Goal: Information Seeking & Learning: Learn about a topic

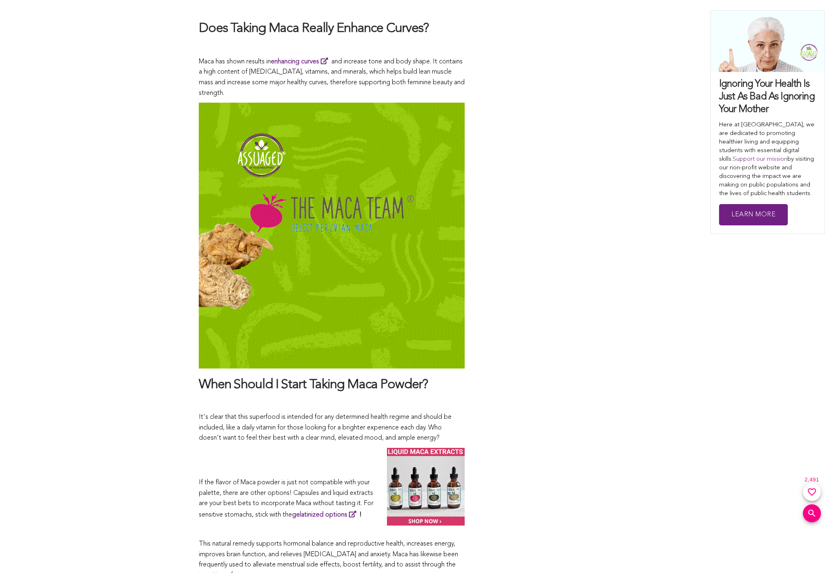
scroll to position [4135, 0]
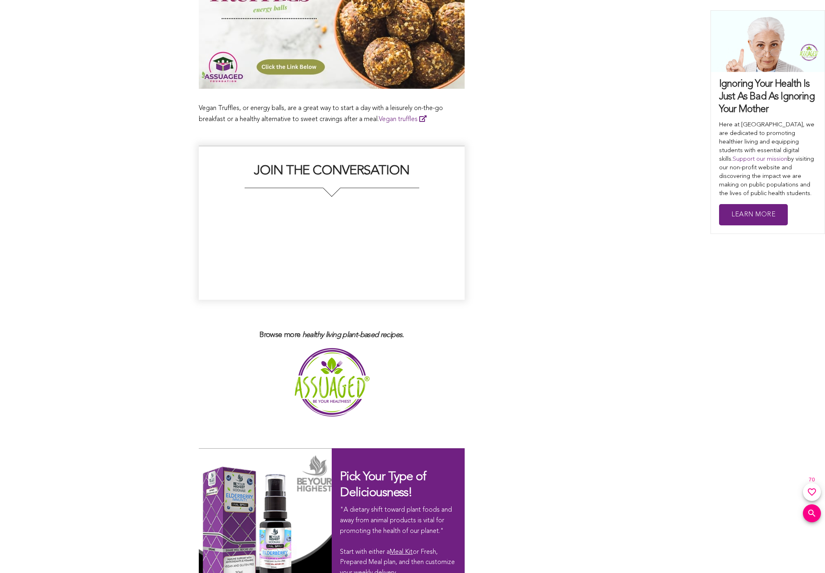
scroll to position [2535, 0]
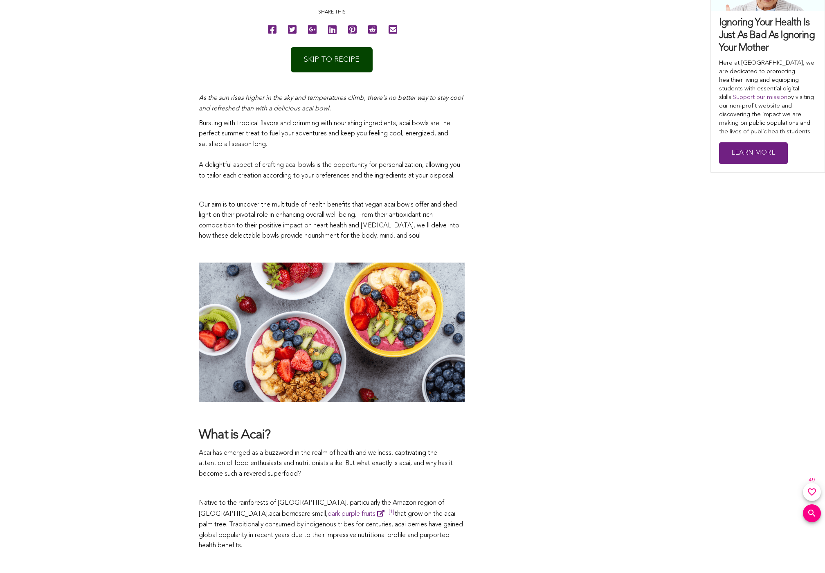
scroll to position [166, 0]
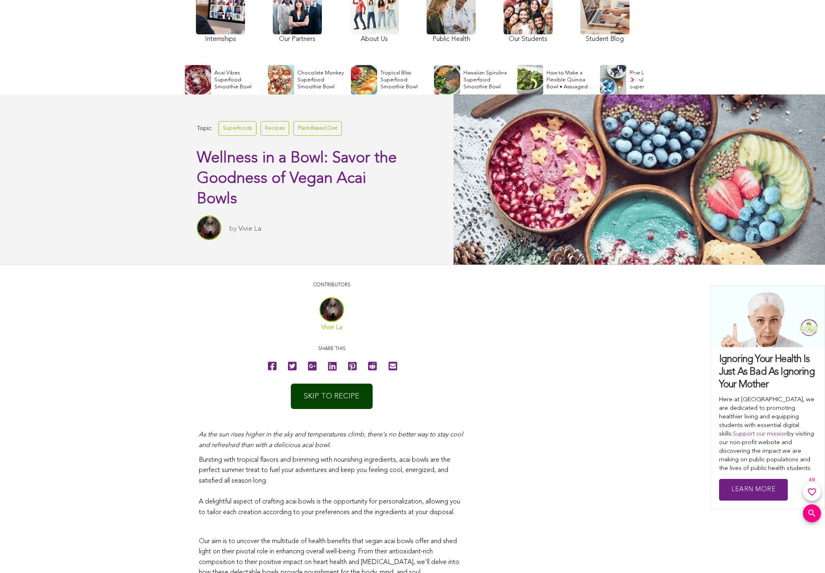
click at [331, 327] on link "Vivie La" at bounding box center [331, 327] width 21 height 7
